Goal: Navigation & Orientation: Find specific page/section

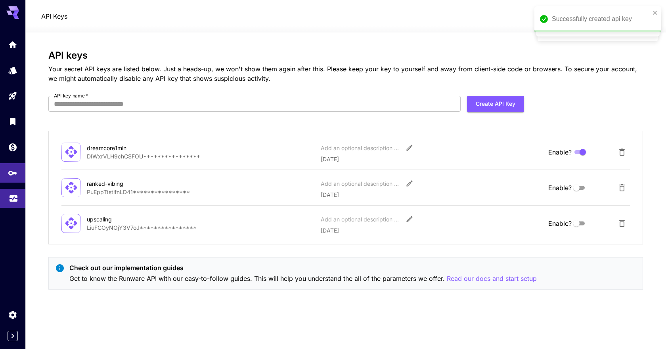
click at [15, 203] on link at bounding box center [12, 198] width 25 height 19
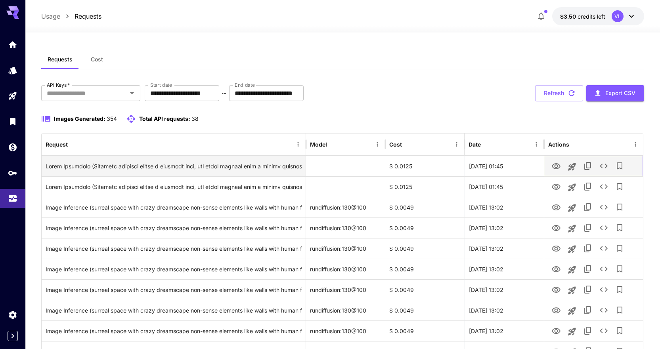
click at [556, 167] on icon "View Image" at bounding box center [556, 166] width 9 height 6
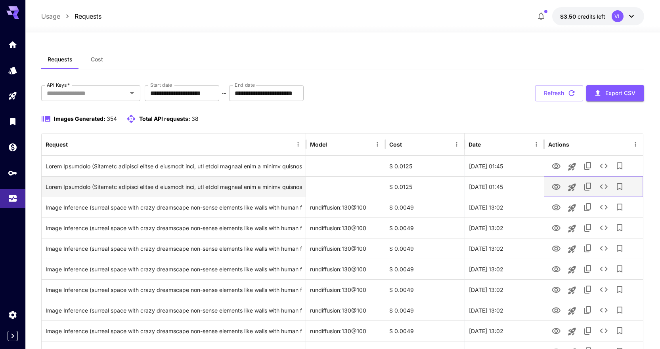
click at [555, 186] on icon "View Image" at bounding box center [557, 187] width 10 height 10
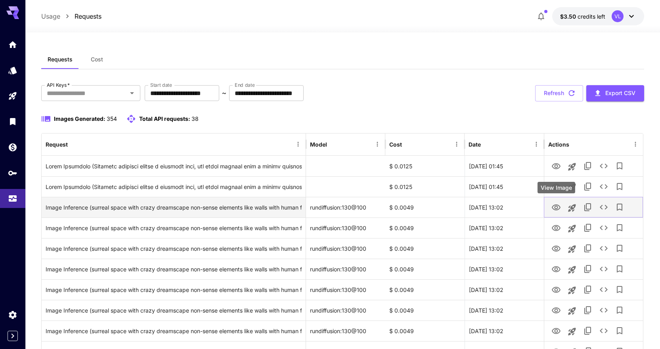
click at [560, 208] on icon "View Image" at bounding box center [557, 208] width 10 height 10
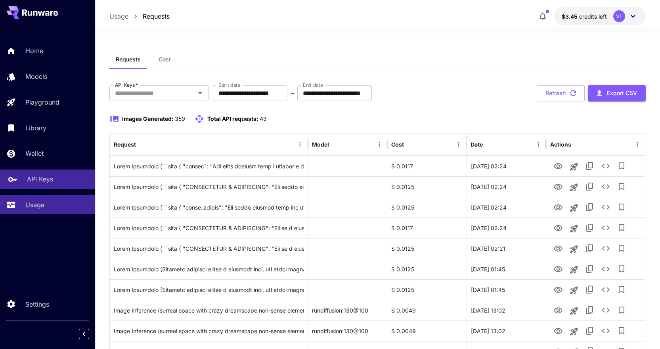
click at [48, 175] on p "API Keys" at bounding box center [40, 180] width 26 height 10
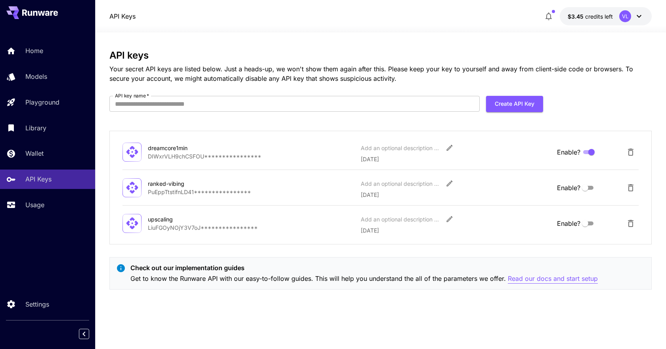
click at [552, 280] on p "Read our docs and start setup" at bounding box center [553, 279] width 90 height 10
click at [25, 205] on link "Usage" at bounding box center [47, 205] width 95 height 19
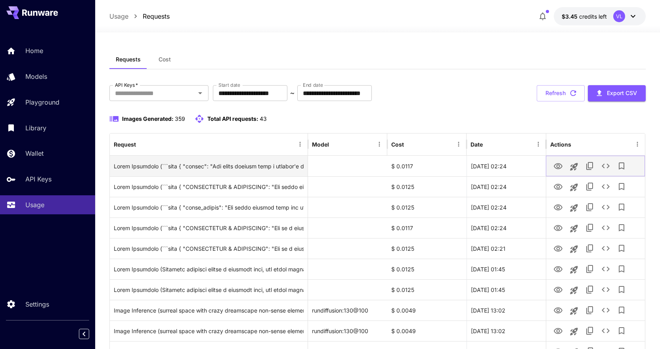
click at [560, 168] on icon "View Image" at bounding box center [559, 167] width 10 height 10
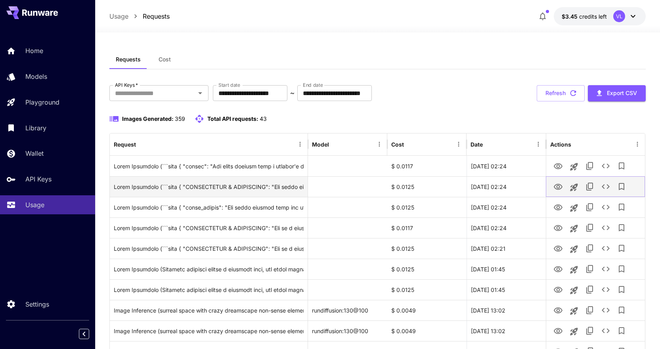
click at [563, 189] on icon "View Image" at bounding box center [559, 187] width 10 height 10
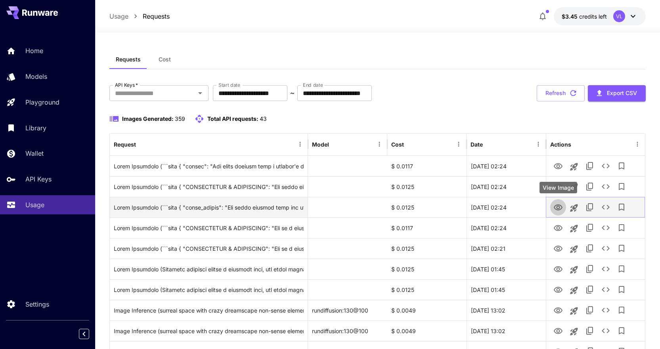
click at [559, 210] on icon "View Image" at bounding box center [558, 208] width 9 height 6
